Goal: Information Seeking & Learning: Learn about a topic

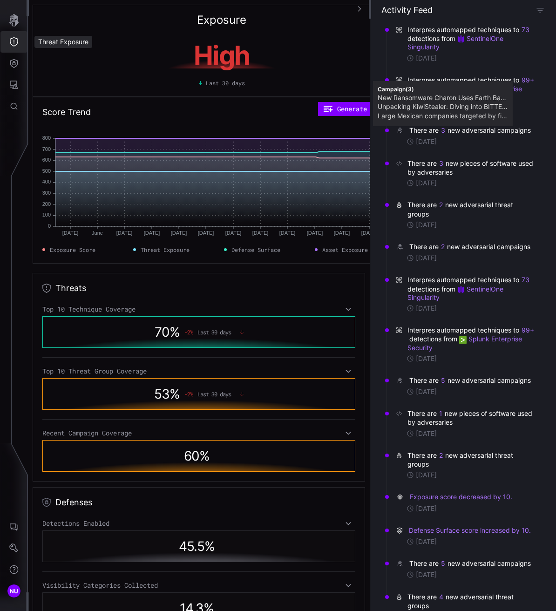
click at [14, 42] on icon "Threat Exposure" at bounding box center [13, 41] width 9 height 9
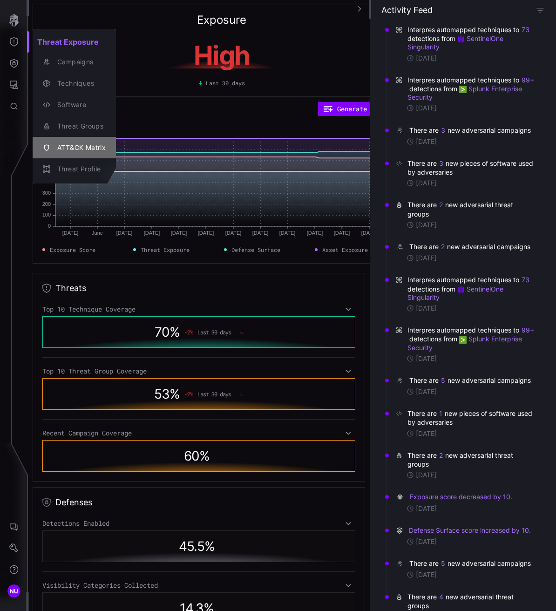
click at [65, 137] on button "ATT&CK Matrix" at bounding box center [74, 147] width 83 height 21
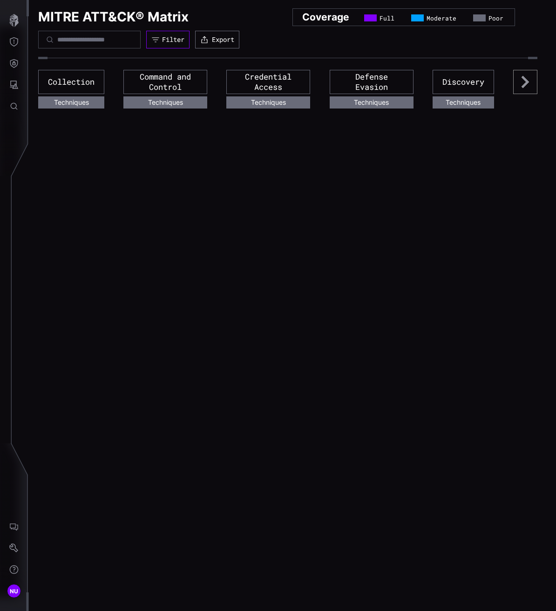
click at [189, 45] on button "Filter" at bounding box center [167, 40] width 43 height 18
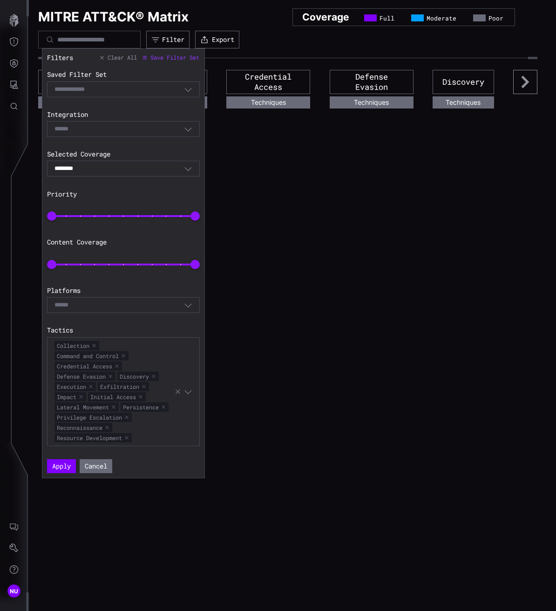
click at [108, 168] on div "******** Combined" at bounding box center [118, 168] width 129 height 8
click at [70, 127] on input at bounding box center [65, 129] width 23 height 8
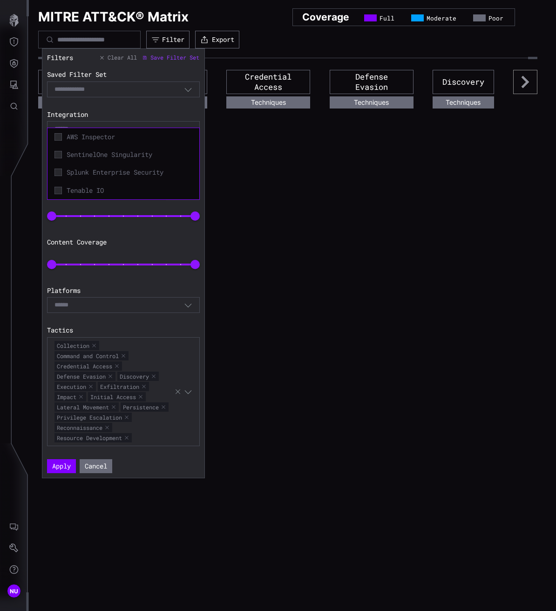
click at [70, 127] on input at bounding box center [65, 129] width 23 height 8
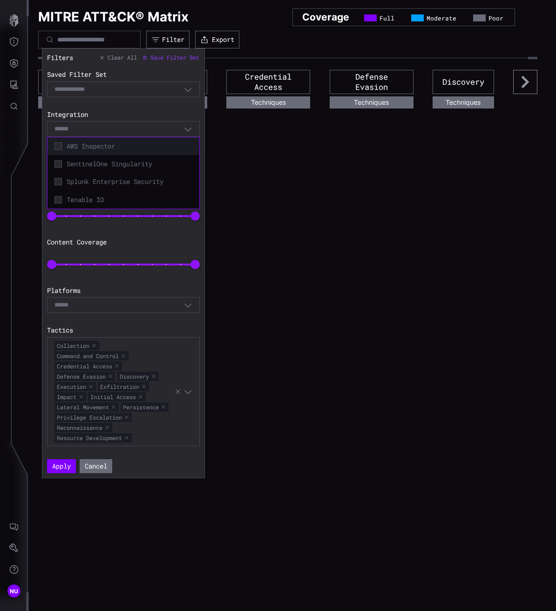
click at [77, 141] on div "AWS Inspector" at bounding box center [123, 146] width 142 height 13
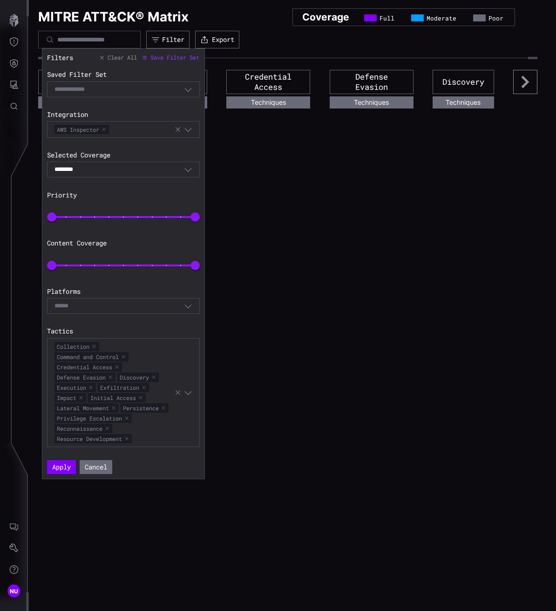
click at [126, 119] on section "Integration AWS Inspector" at bounding box center [123, 123] width 153 height 27
click at [122, 128] on div "AWS Inspector" at bounding box center [114, 129] width 120 height 10
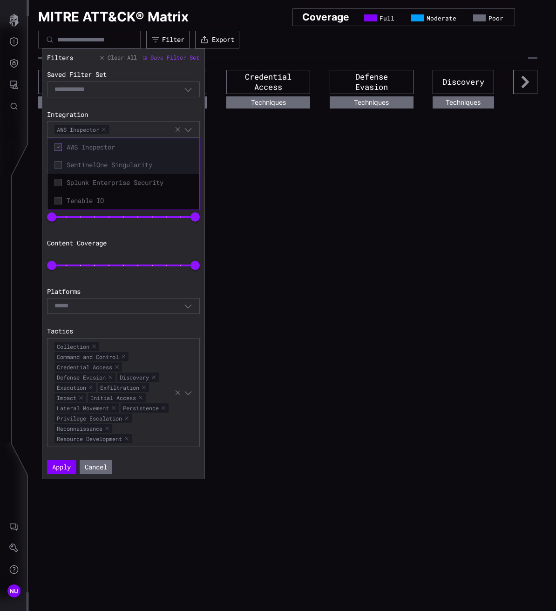
click at [123, 161] on span "SentinelOne Singularity" at bounding box center [130, 165] width 126 height 8
click at [132, 173] on div "SentinelOne Singularity" at bounding box center [123, 165] width 152 height 18
click at [132, 182] on span "Splunk Enterprise Security" at bounding box center [130, 182] width 126 height 8
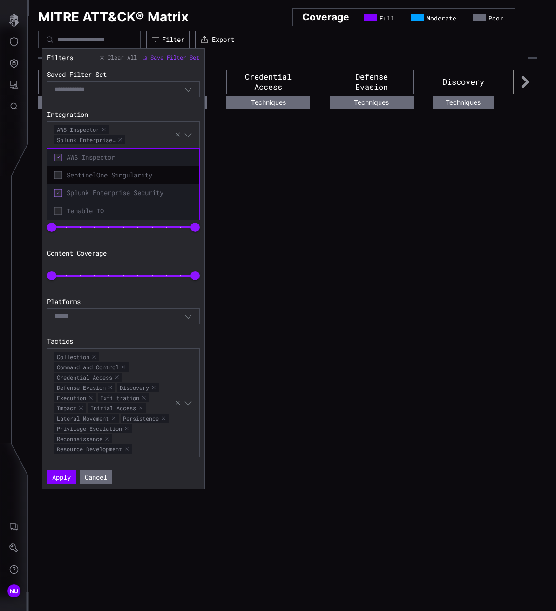
click at [124, 207] on span "Tenable IO" at bounding box center [130, 211] width 126 height 8
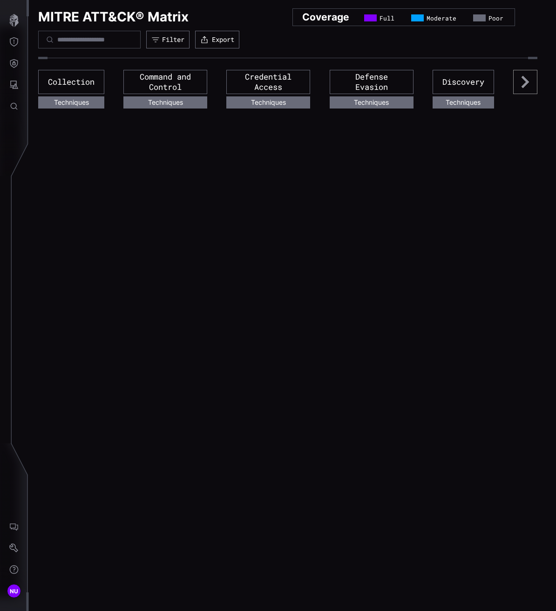
click at [231, 149] on div "MITRE ATT&CK® Matrix Coverage Full Moderate Poor Filter Export Collection Techn…" at bounding box center [292, 305] width 527 height 611
click at [175, 34] on button "Filter" at bounding box center [167, 39] width 41 height 17
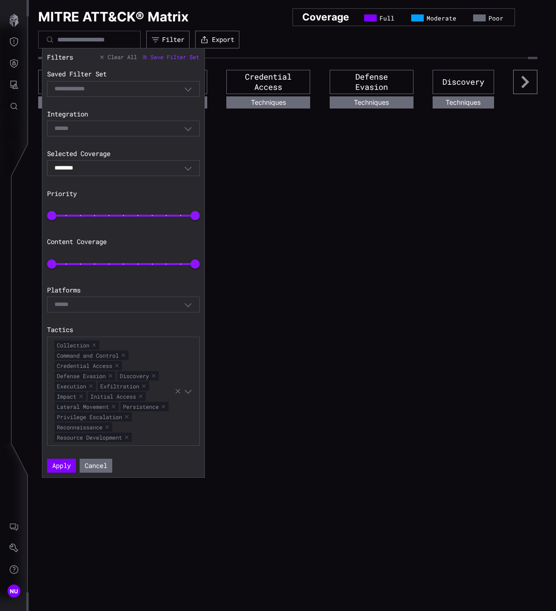
click at [91, 162] on div "******** Combined" at bounding box center [123, 168] width 153 height 16
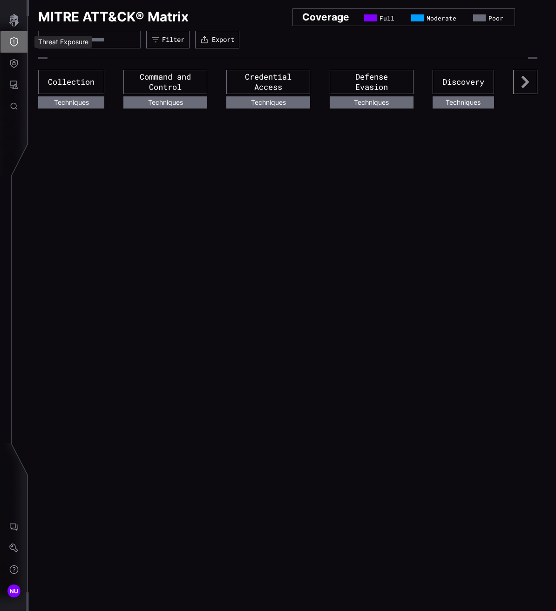
click at [12, 38] on icon "Threat Exposure" at bounding box center [14, 41] width 8 height 9
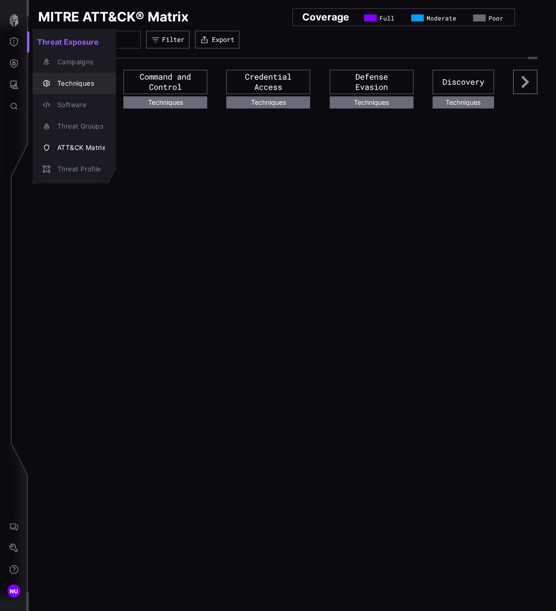
click at [53, 87] on div "Techniques" at bounding box center [79, 84] width 53 height 12
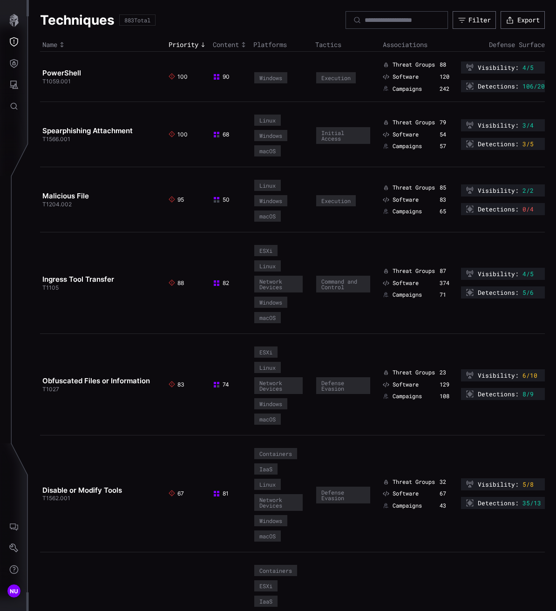
click at [522, 68] on span "4/5" at bounding box center [527, 67] width 11 height 7
click at [54, 63] on td "PowerShell T1059.001" at bounding box center [103, 77] width 126 height 50
click at [51, 71] on link "PowerShell" at bounding box center [61, 72] width 39 height 9
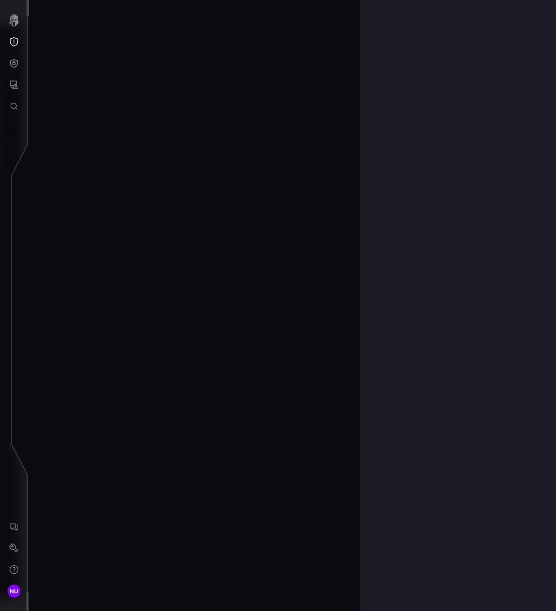
scroll to position [1879, 547]
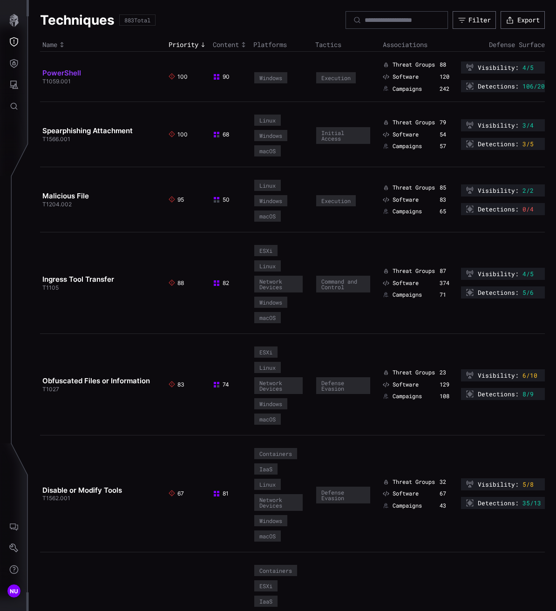
click at [49, 72] on link "PowerShell" at bounding box center [61, 72] width 39 height 9
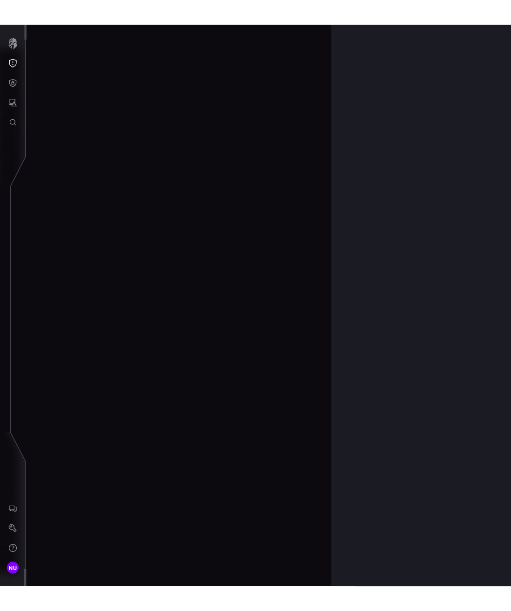
scroll to position [1879, 547]
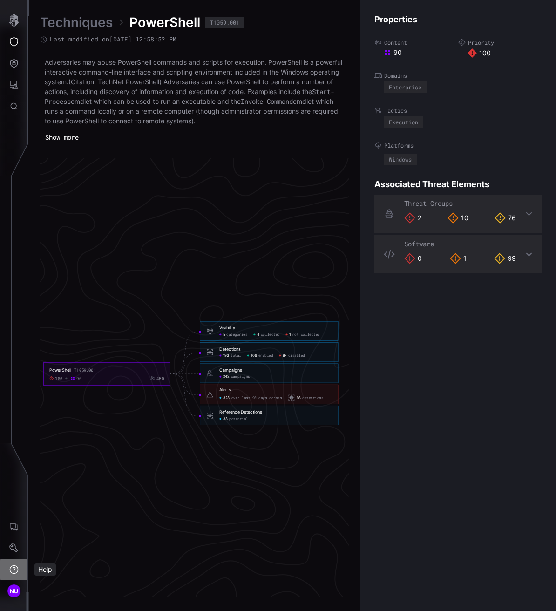
click at [8, 567] on button "Help" at bounding box center [13, 568] width 27 height 21
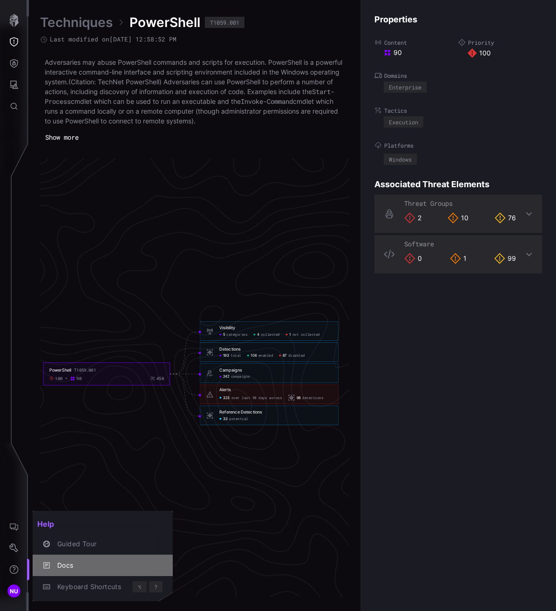
click at [72, 570] on div "Docs" at bounding box center [108, 565] width 110 height 12
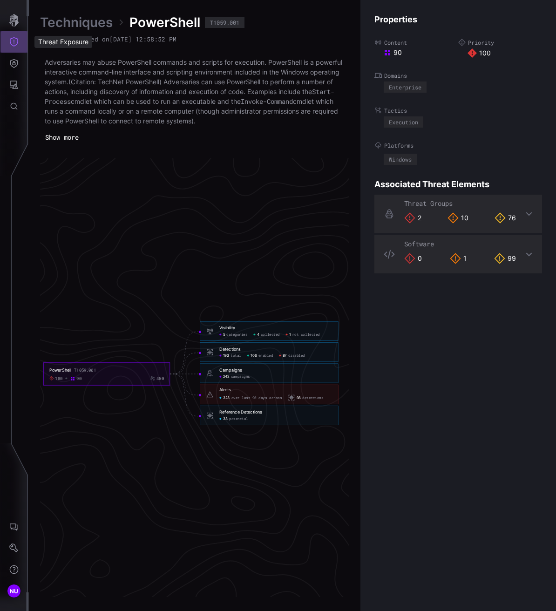
click at [15, 34] on button "Threat Exposure" at bounding box center [13, 41] width 27 height 21
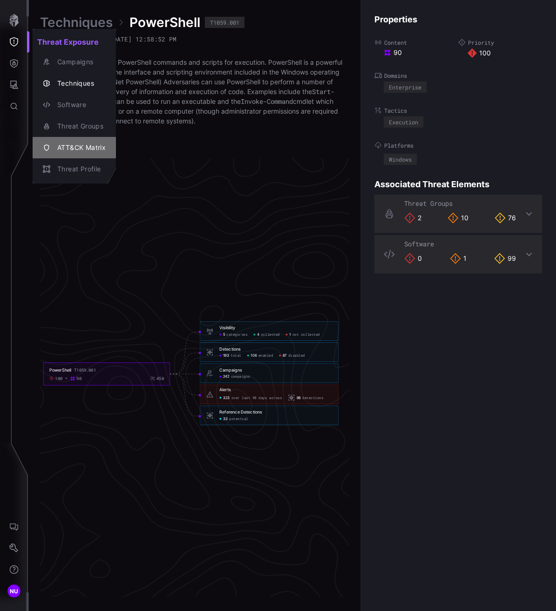
click at [67, 142] on div "ATT&CK Matrix" at bounding box center [79, 148] width 53 height 12
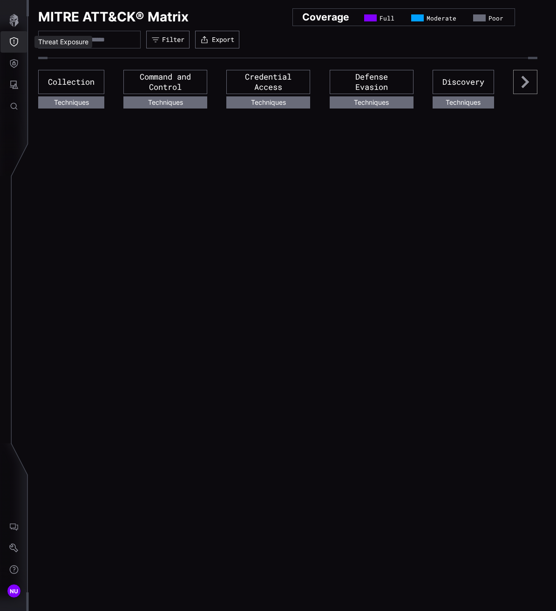
click at [5, 35] on button "Threat Exposure" at bounding box center [13, 41] width 27 height 21
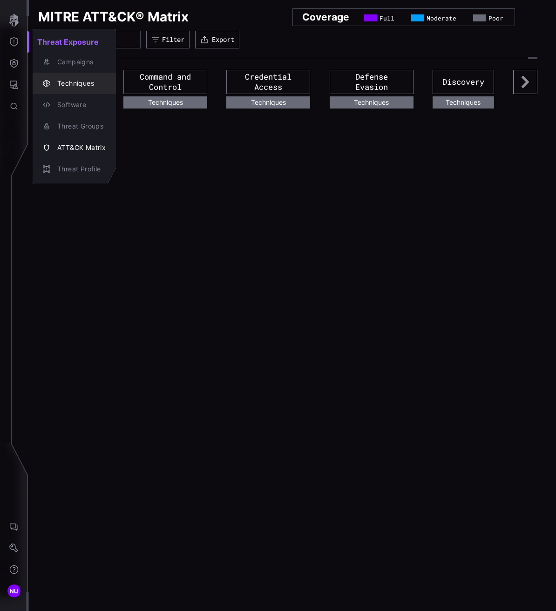
click at [65, 84] on div "Techniques" at bounding box center [79, 84] width 53 height 12
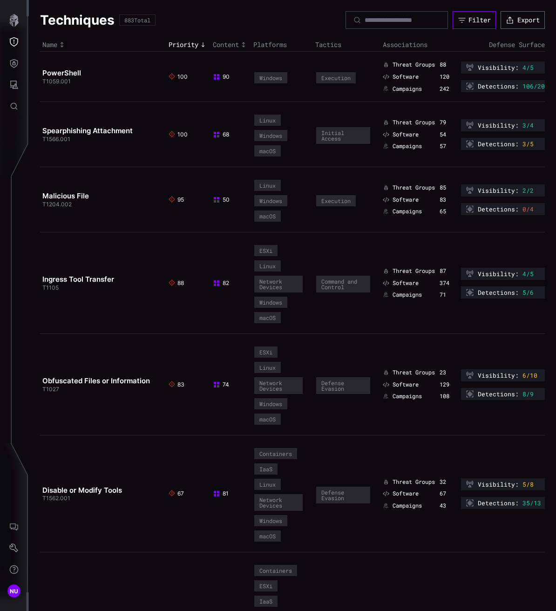
click at [468, 16] on div "Filter" at bounding box center [479, 20] width 22 height 8
click at [15, 41] on icon "Threat Exposure" at bounding box center [13, 41] width 9 height 9
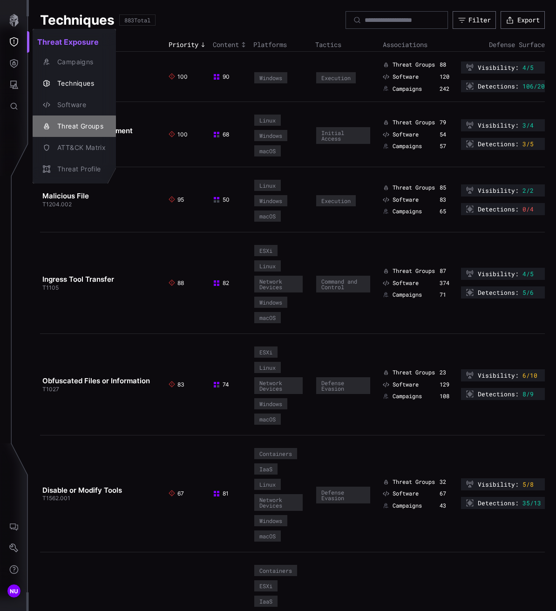
click at [75, 128] on div "Threat Groups" at bounding box center [79, 127] width 53 height 12
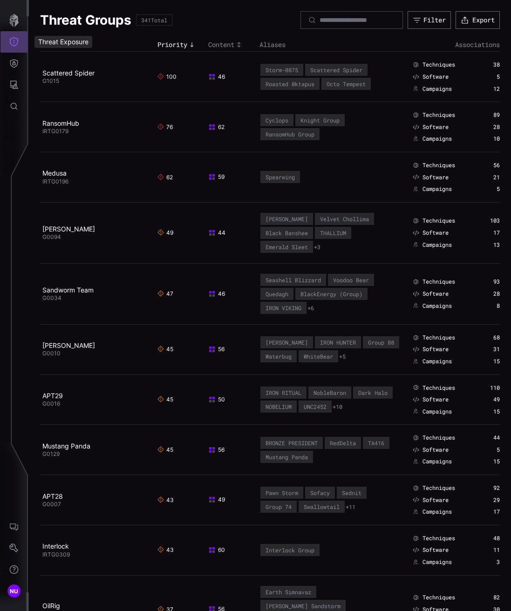
click at [18, 44] on icon "Threat Exposure" at bounding box center [13, 41] width 9 height 9
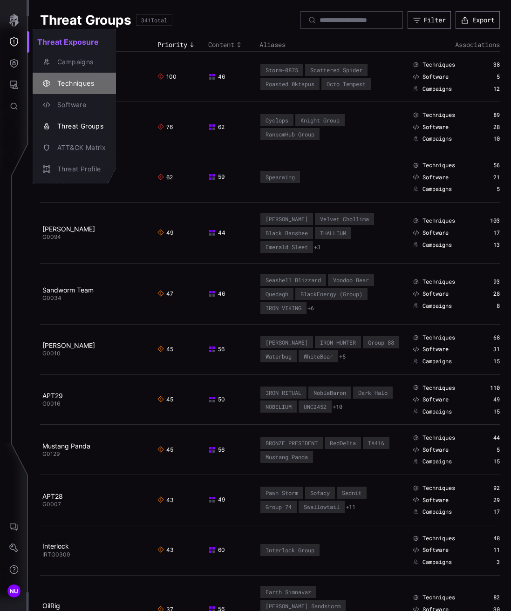
click at [57, 87] on div "Techniques" at bounding box center [79, 84] width 53 height 12
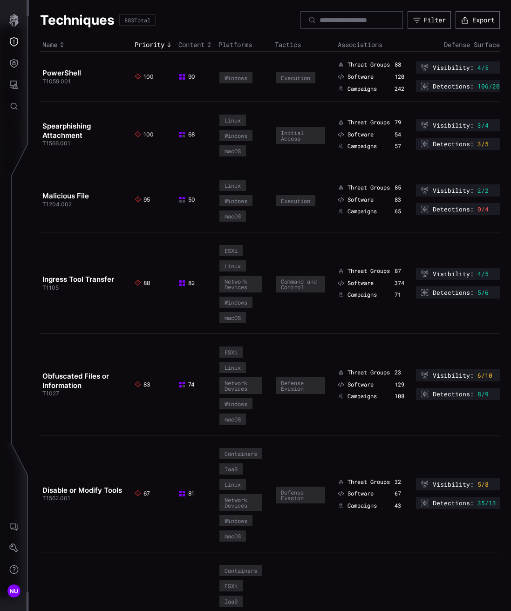
click at [78, 117] on td "Spearphishing Attachment T1566.001" at bounding box center [86, 134] width 92 height 65
click at [70, 126] on link "Spearphishing Attachment" at bounding box center [66, 130] width 48 height 18
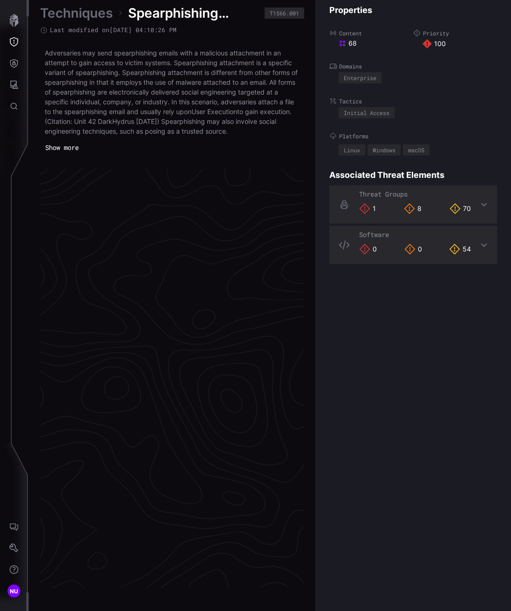
scroll to position [1889, 570]
